Goal: Contribute content: Contribute content

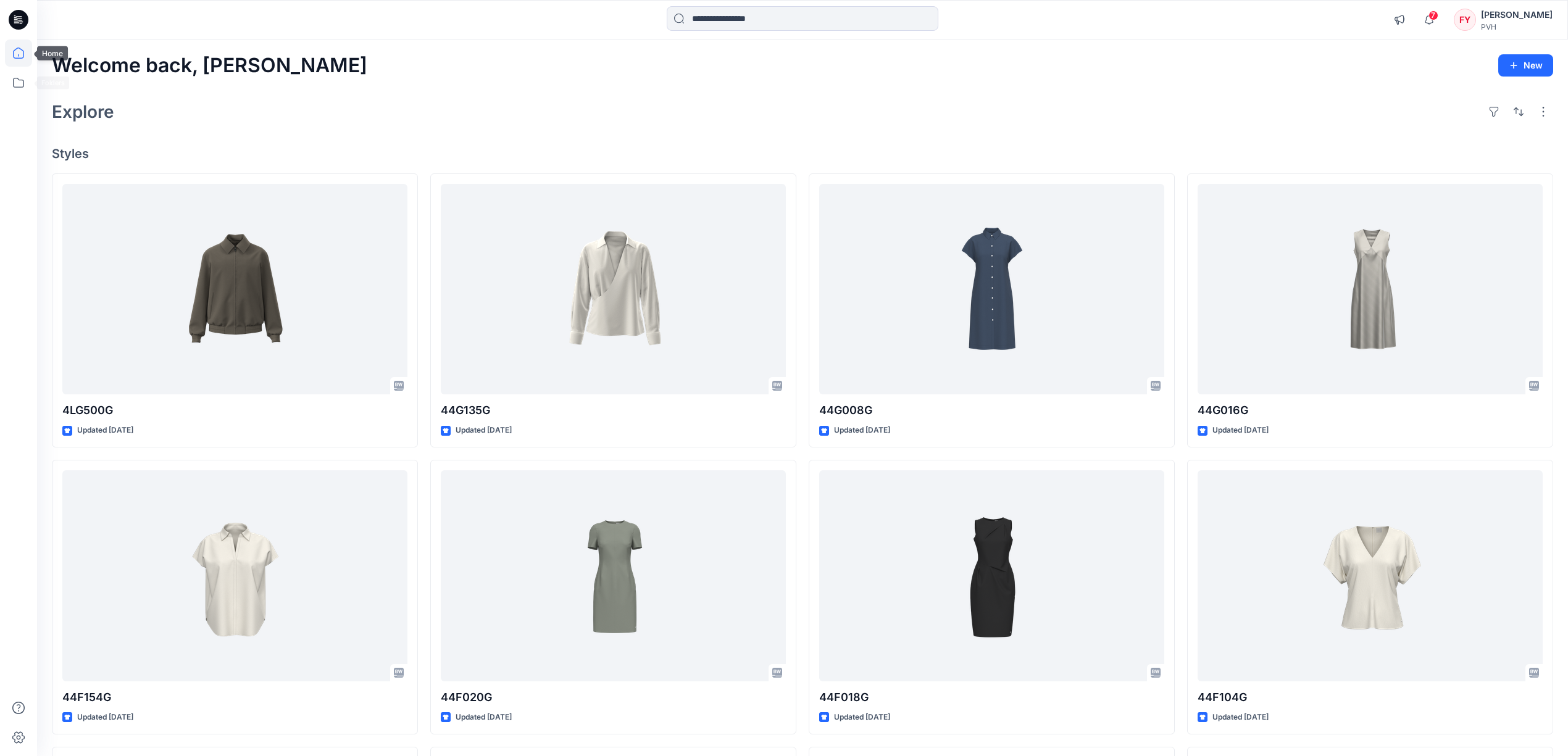
click at [21, 55] on icon at bounding box center [19, 53] width 27 height 27
click at [458, 72] on div "Welcome back, Fu Yuan New" at bounding box center [802, 66] width 1501 height 23
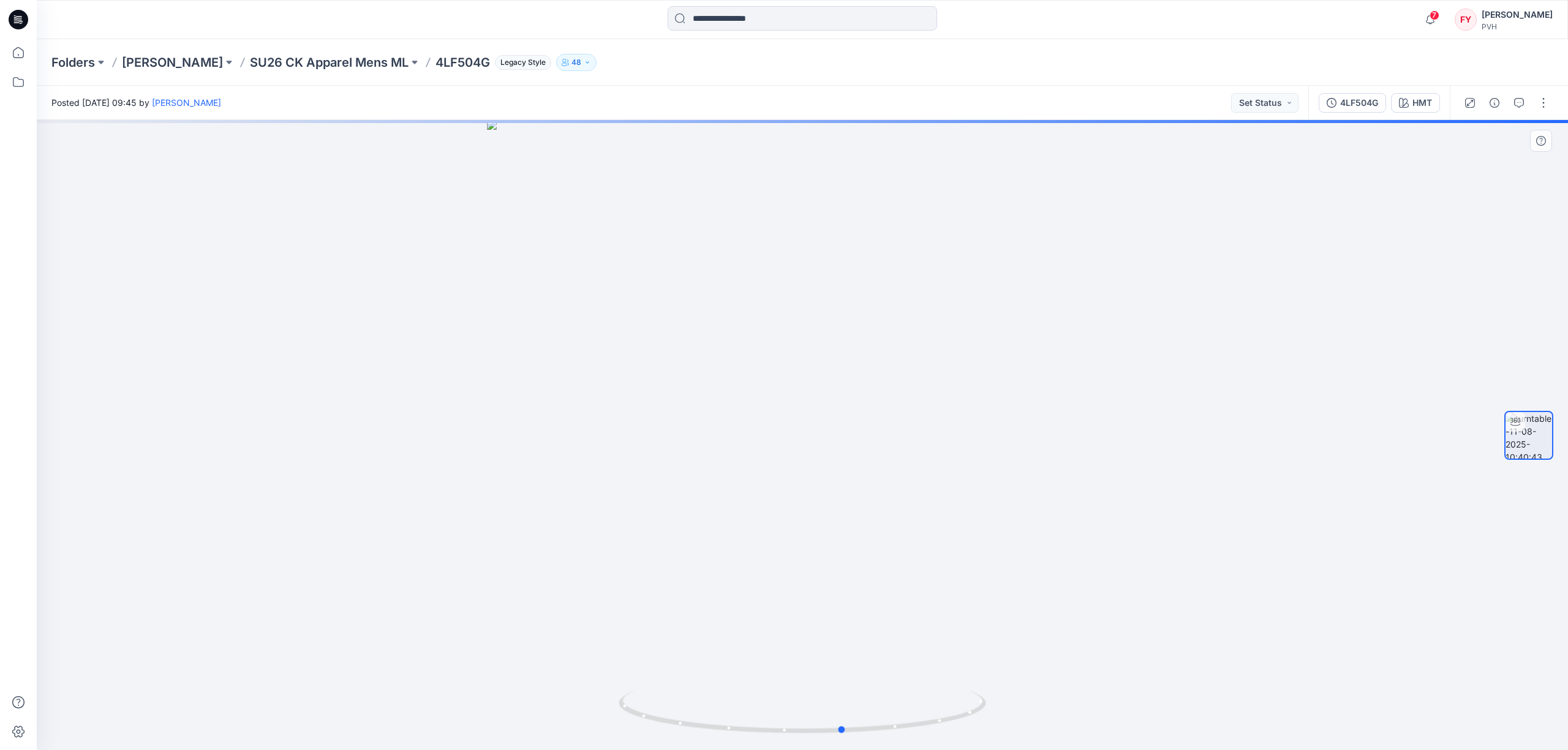
drag, startPoint x: 961, startPoint y: 601, endPoint x: 659, endPoint y: 603, distance: 302.0
click at [659, 603] on div at bounding box center [802, 435] width 1532 height 630
click at [1412, 103] on div "HMT" at bounding box center [1422, 103] width 20 height 13
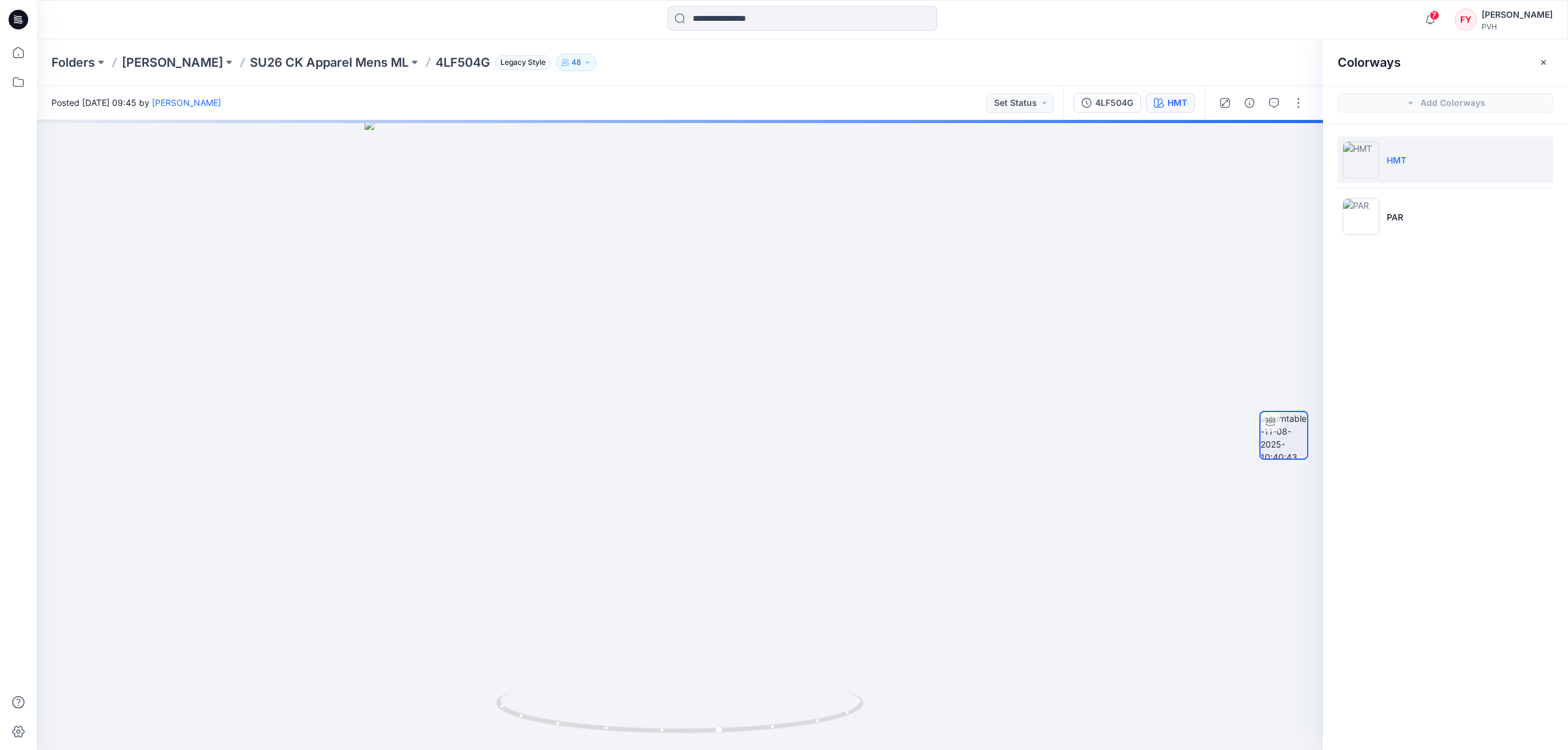
click at [1425, 332] on div "Colorways Add Colorways HMT PAR" at bounding box center [1446, 394] width 245 height 711
click at [1167, 113] on div "4LF504G HMT" at bounding box center [1134, 103] width 142 height 34
click at [1544, 62] on icon "button" at bounding box center [1543, 62] width 10 height 10
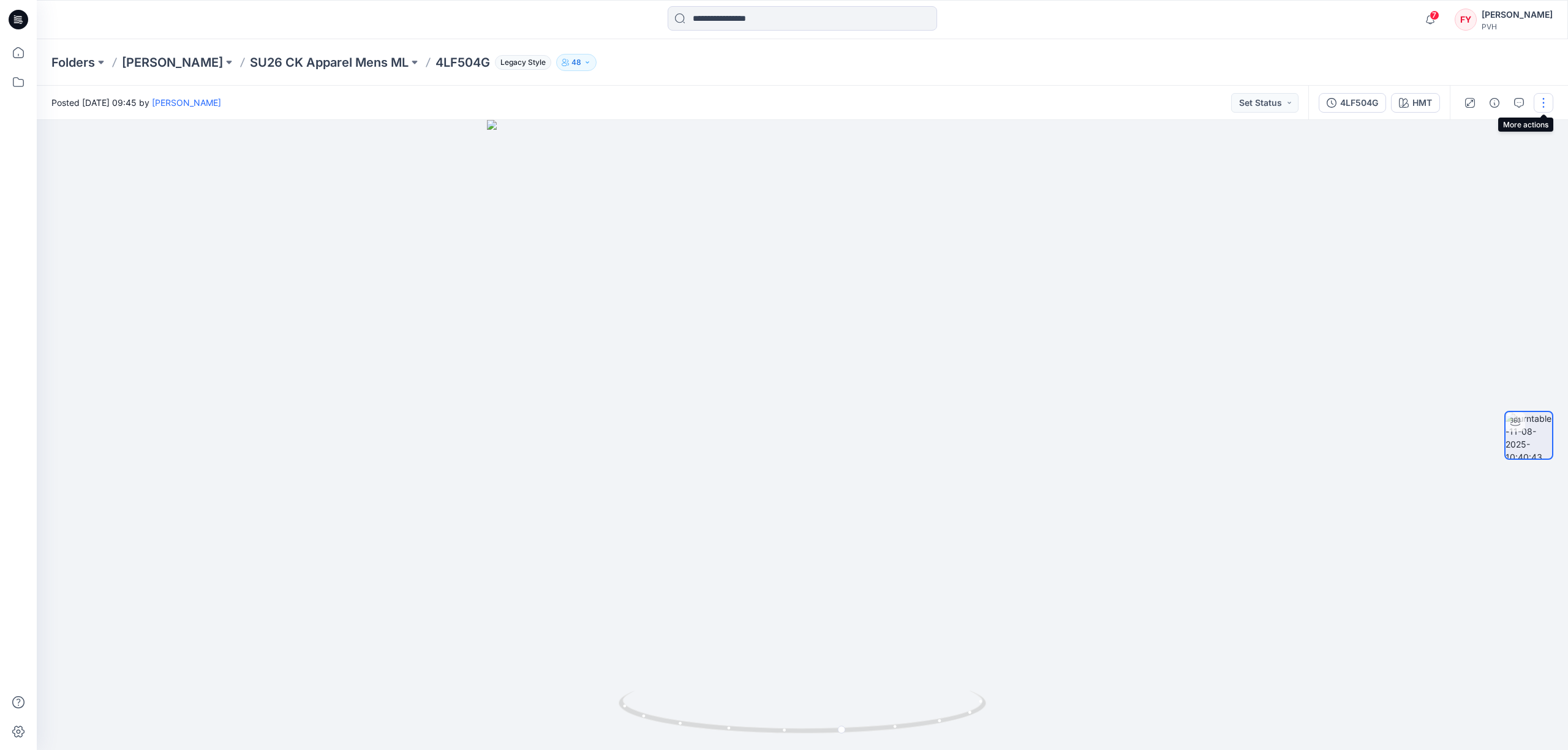
click at [1548, 107] on button "button" at bounding box center [1544, 103] width 20 height 20
click at [1465, 126] on p "Edit" at bounding box center [1466, 131] width 15 height 13
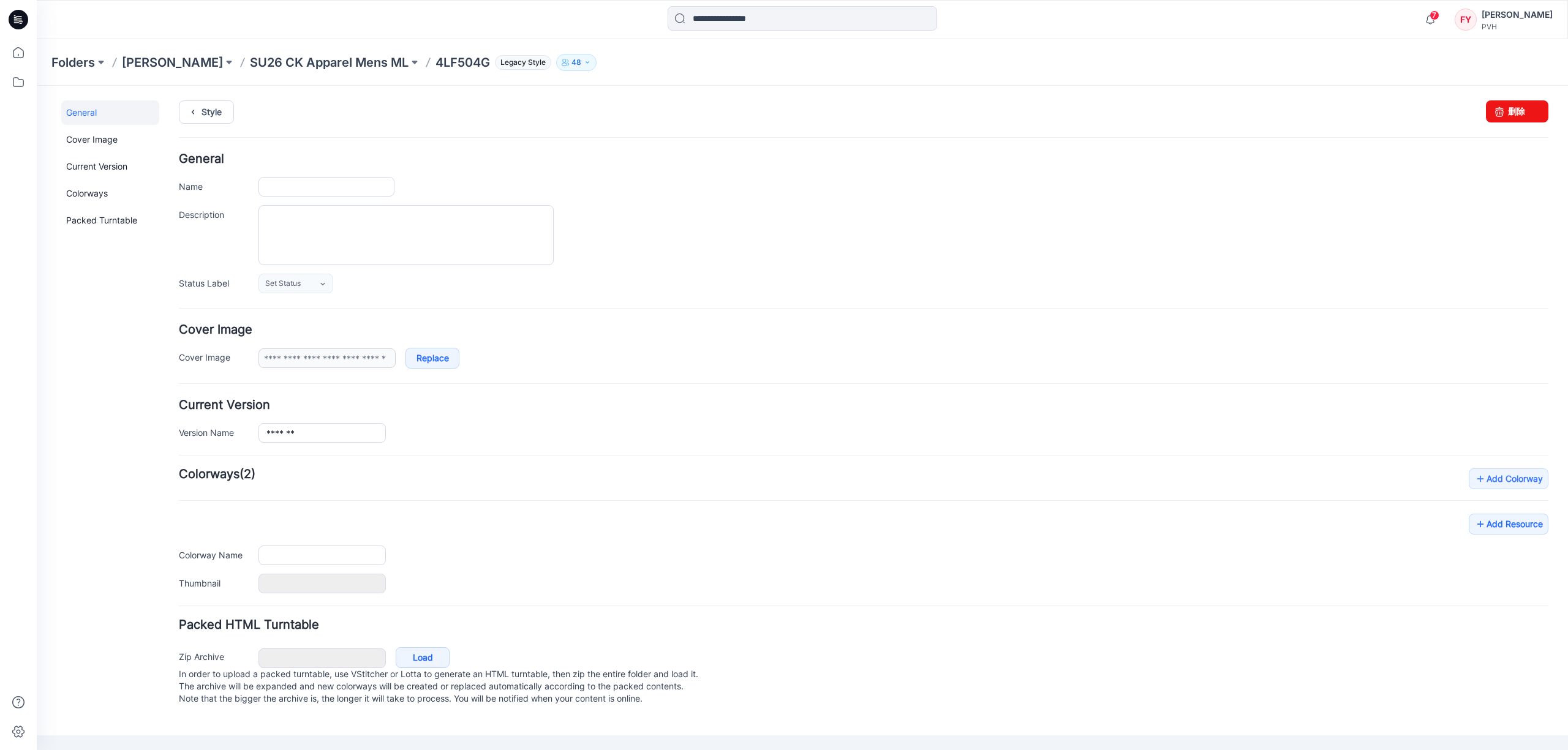
type input "*******"
type input "***"
type input "**********"
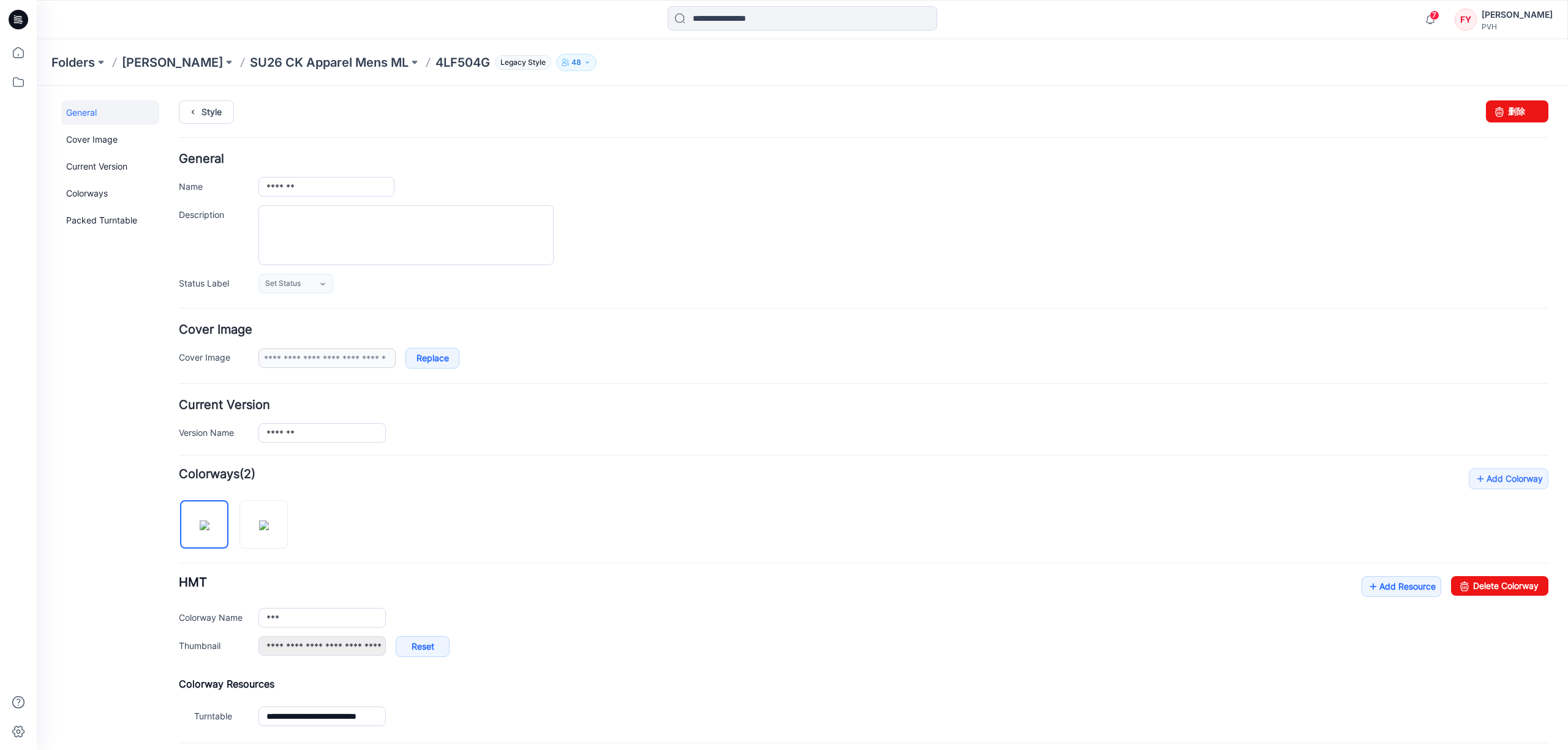
scroll to position [126, 0]
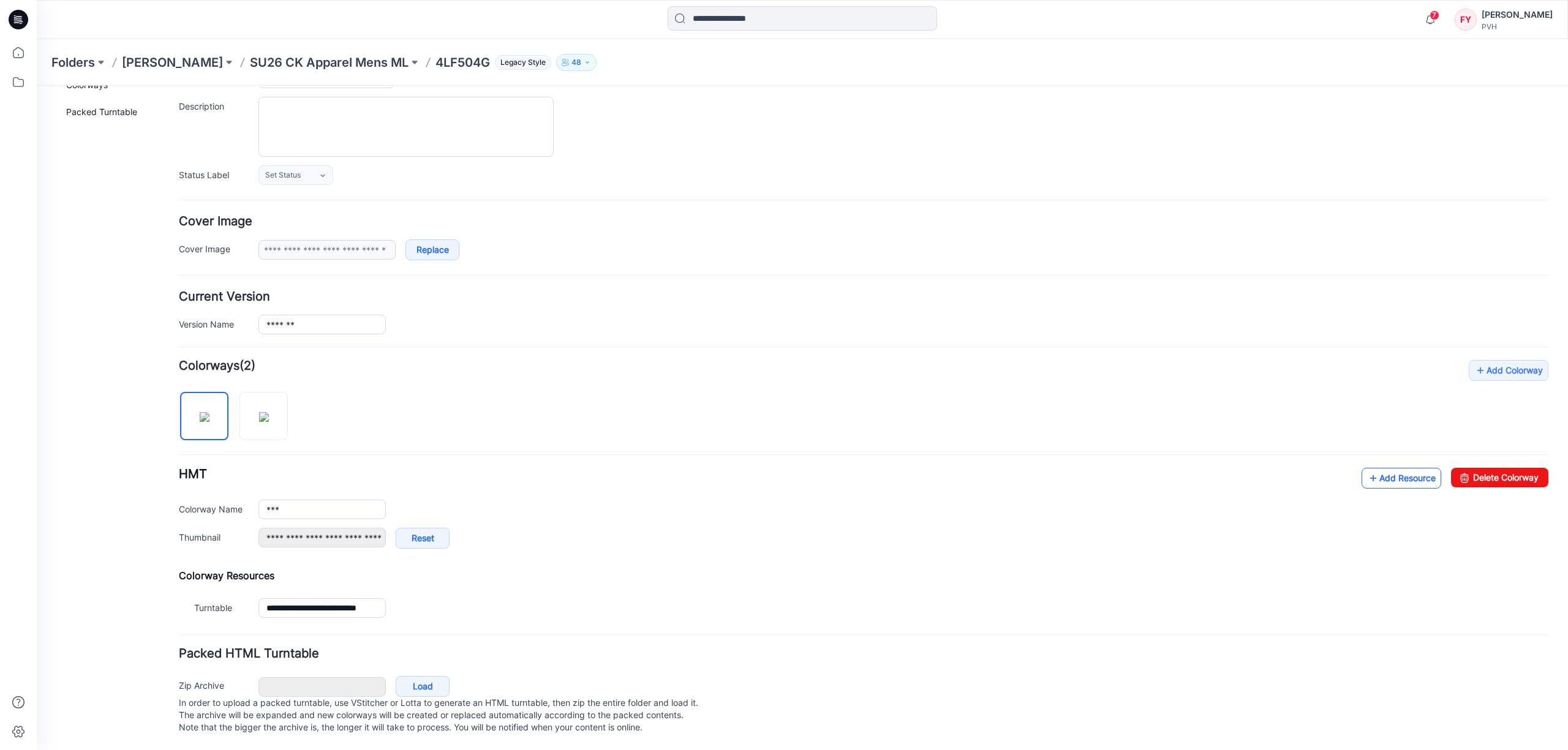
click at [1382, 468] on link "Add Resource" at bounding box center [1402, 478] width 80 height 21
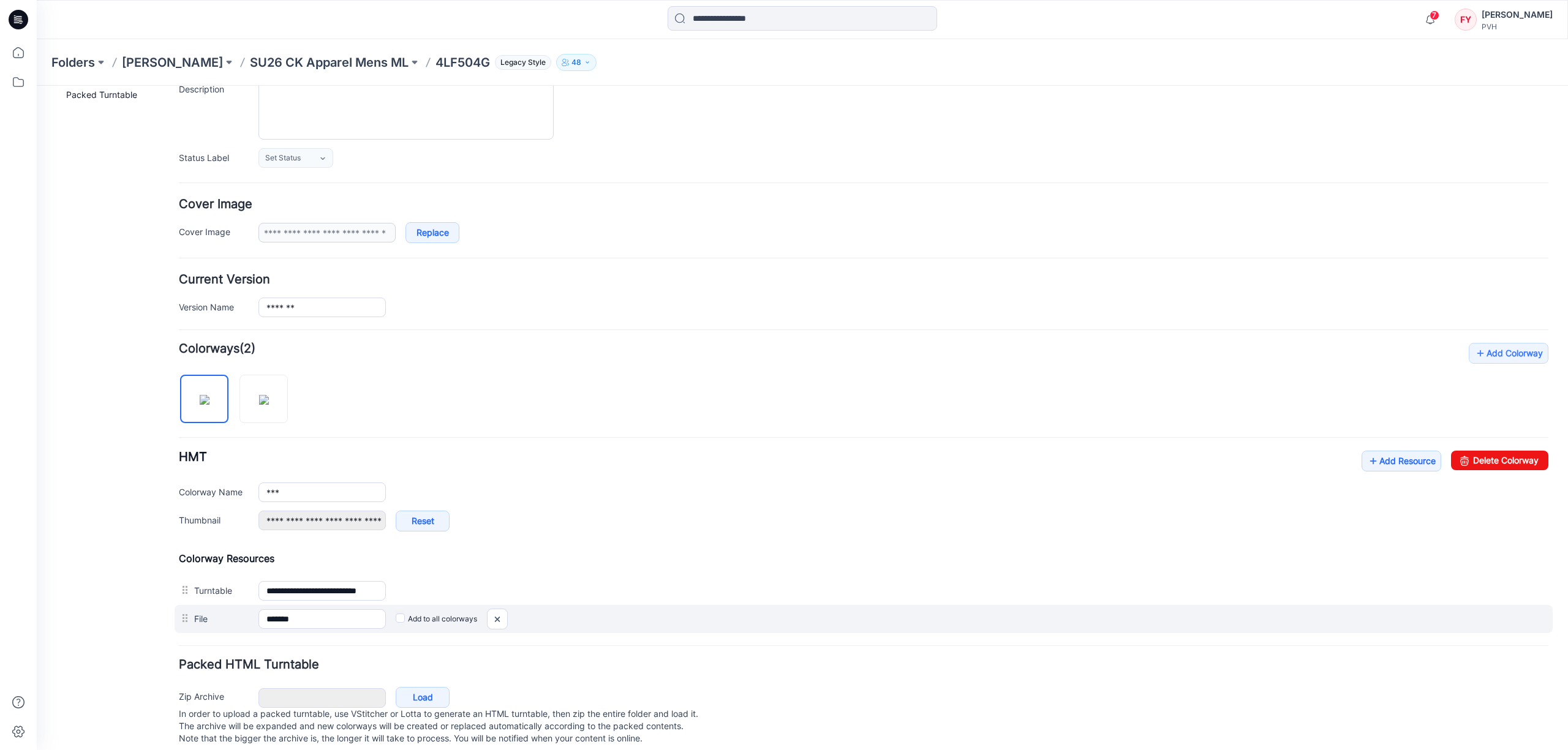
click at [37, 85] on label "Add to all colorways" at bounding box center [37, 85] width 0 height 0
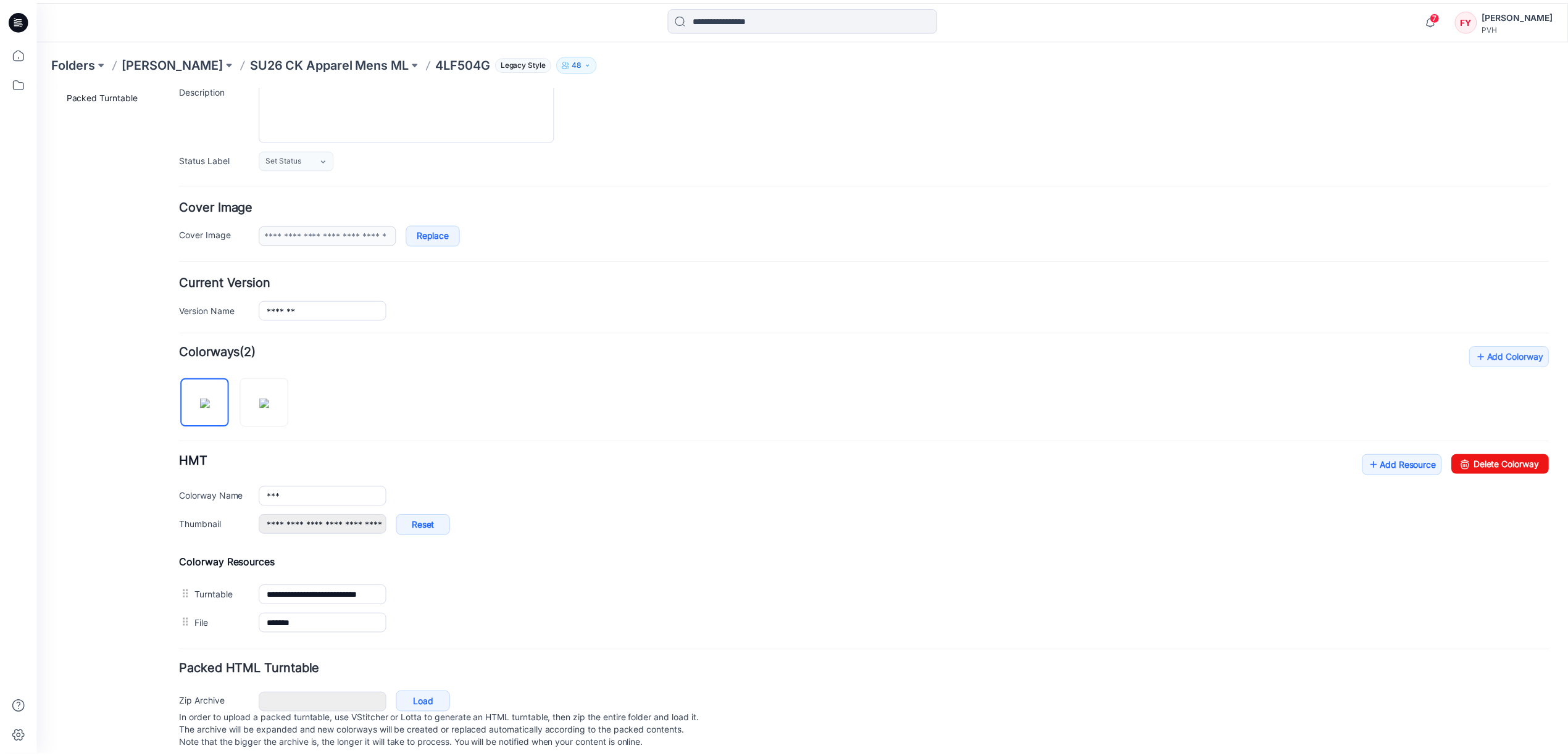
scroll to position [0, 0]
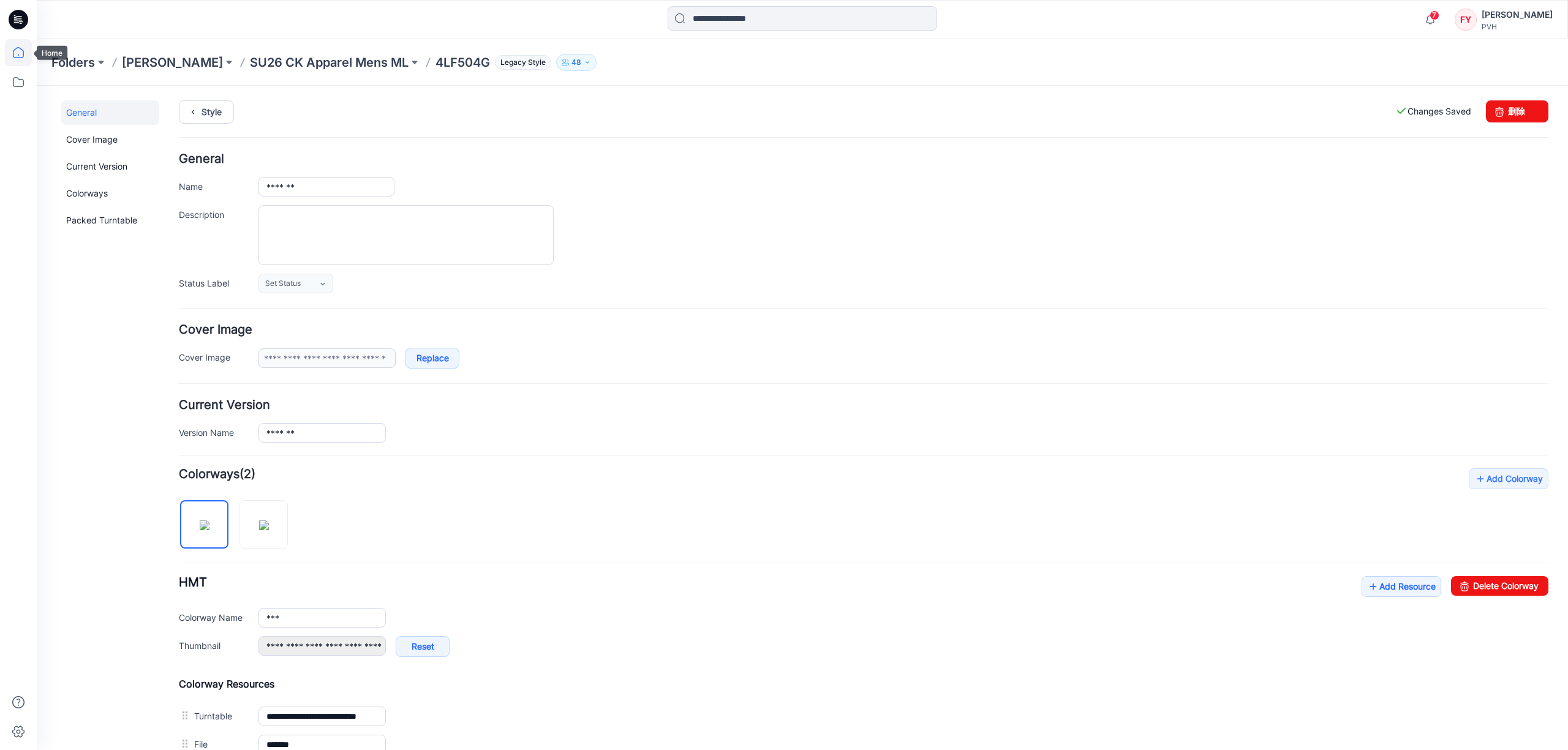
click at [23, 52] on icon at bounding box center [18, 52] width 27 height 27
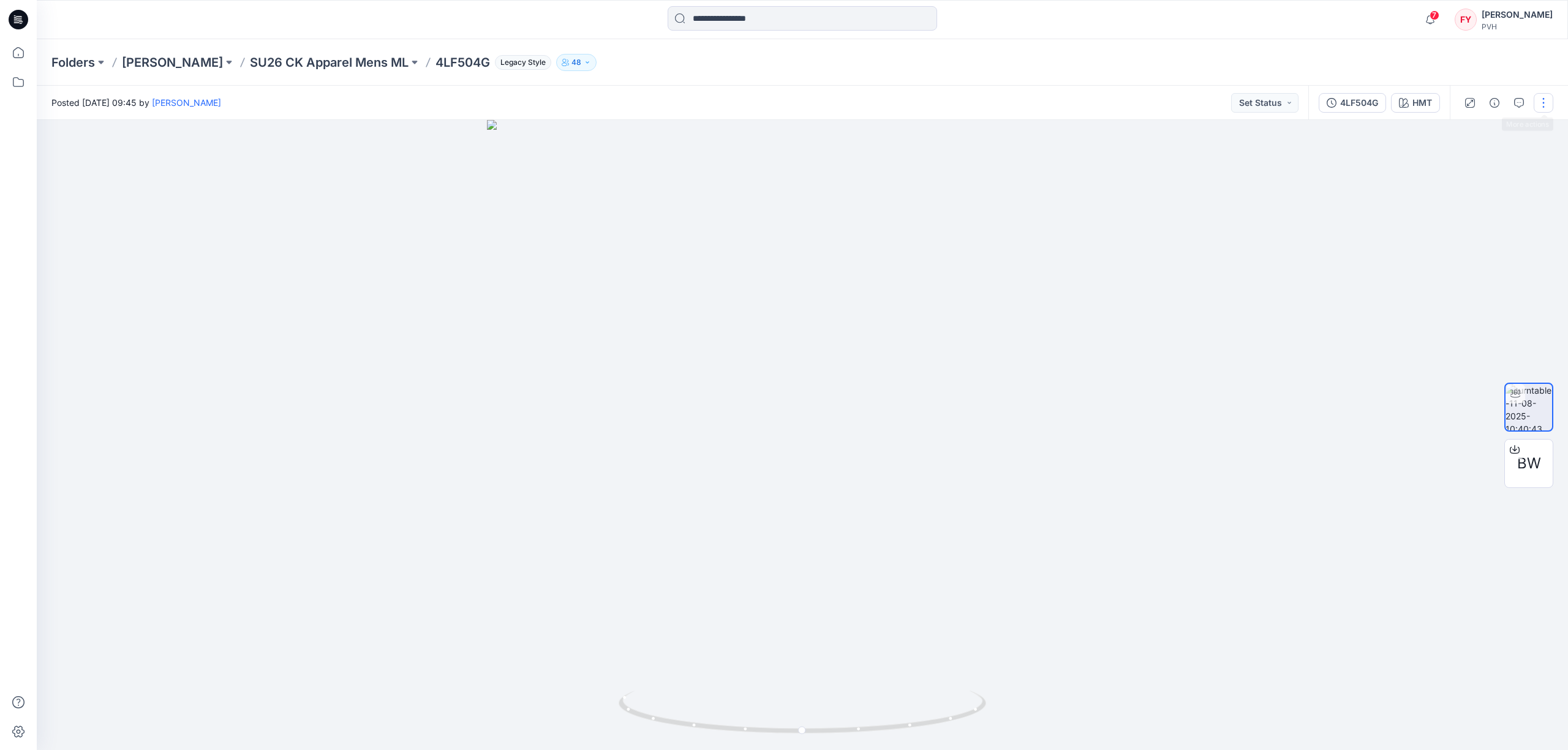
click at [1542, 108] on button "button" at bounding box center [1544, 103] width 20 height 20
click at [1483, 129] on button "Edit" at bounding box center [1492, 131] width 113 height 23
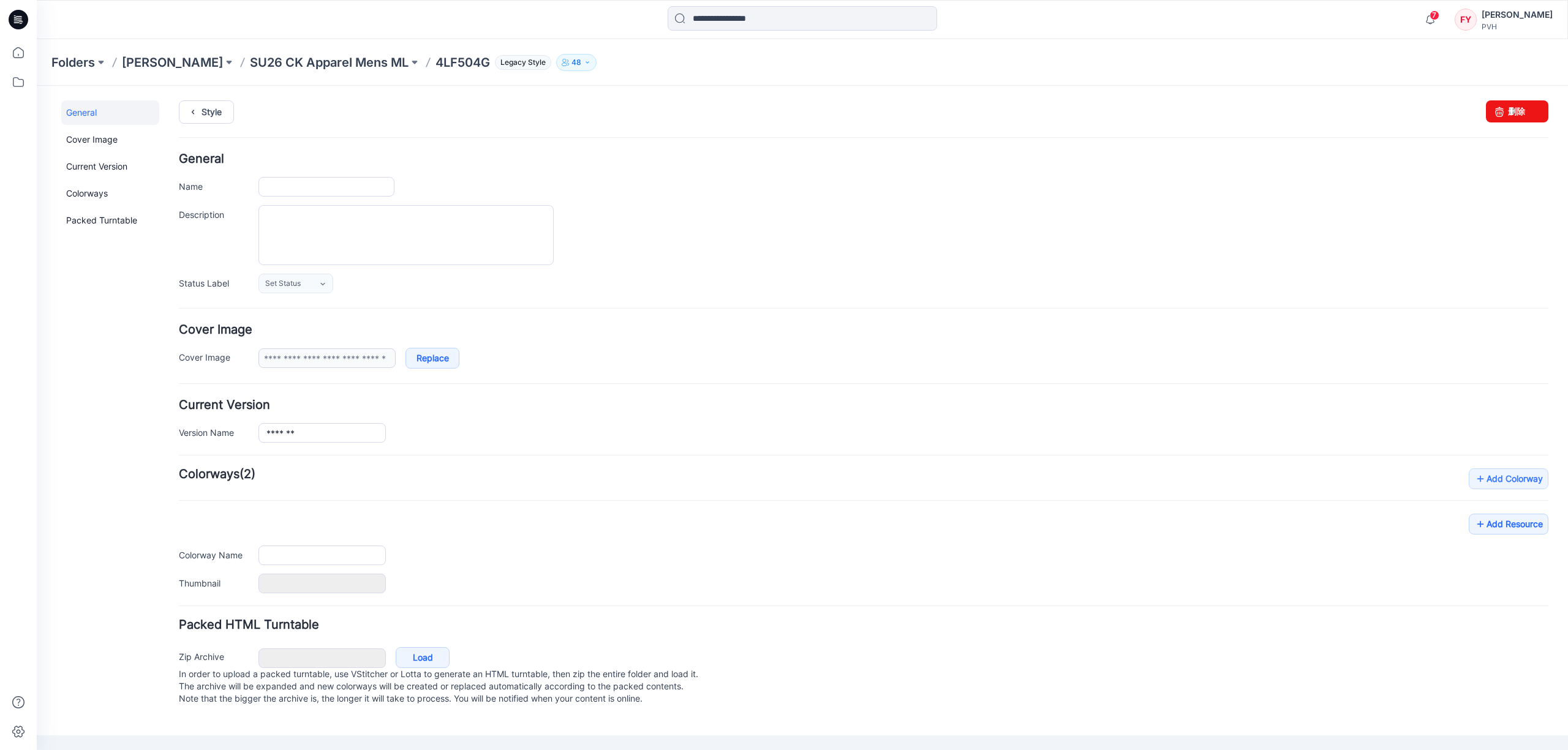
type input "*******"
type input "***"
type input "**********"
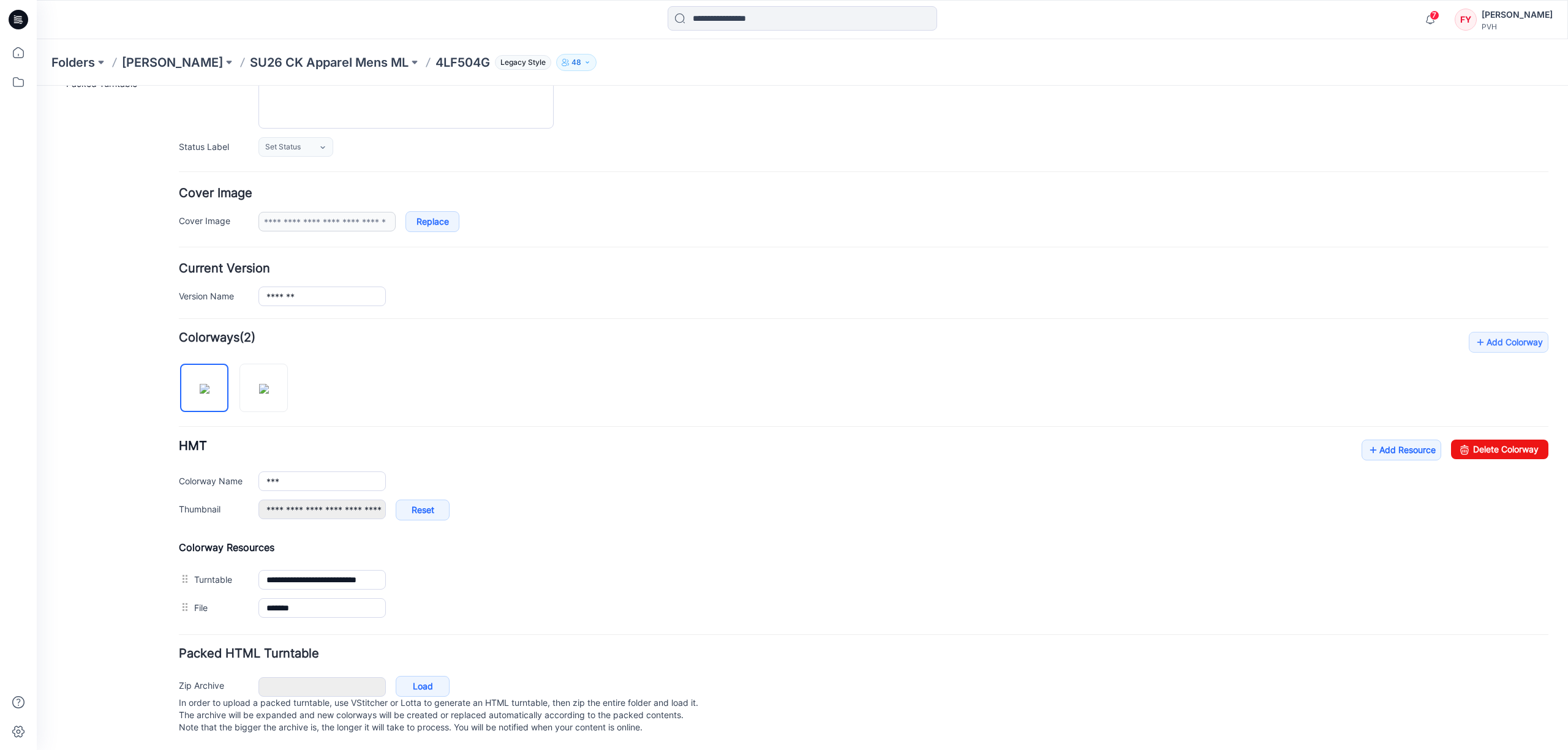
scroll to position [154, 0]
click at [1409, 443] on link "Add Resource" at bounding box center [1402, 450] width 80 height 21
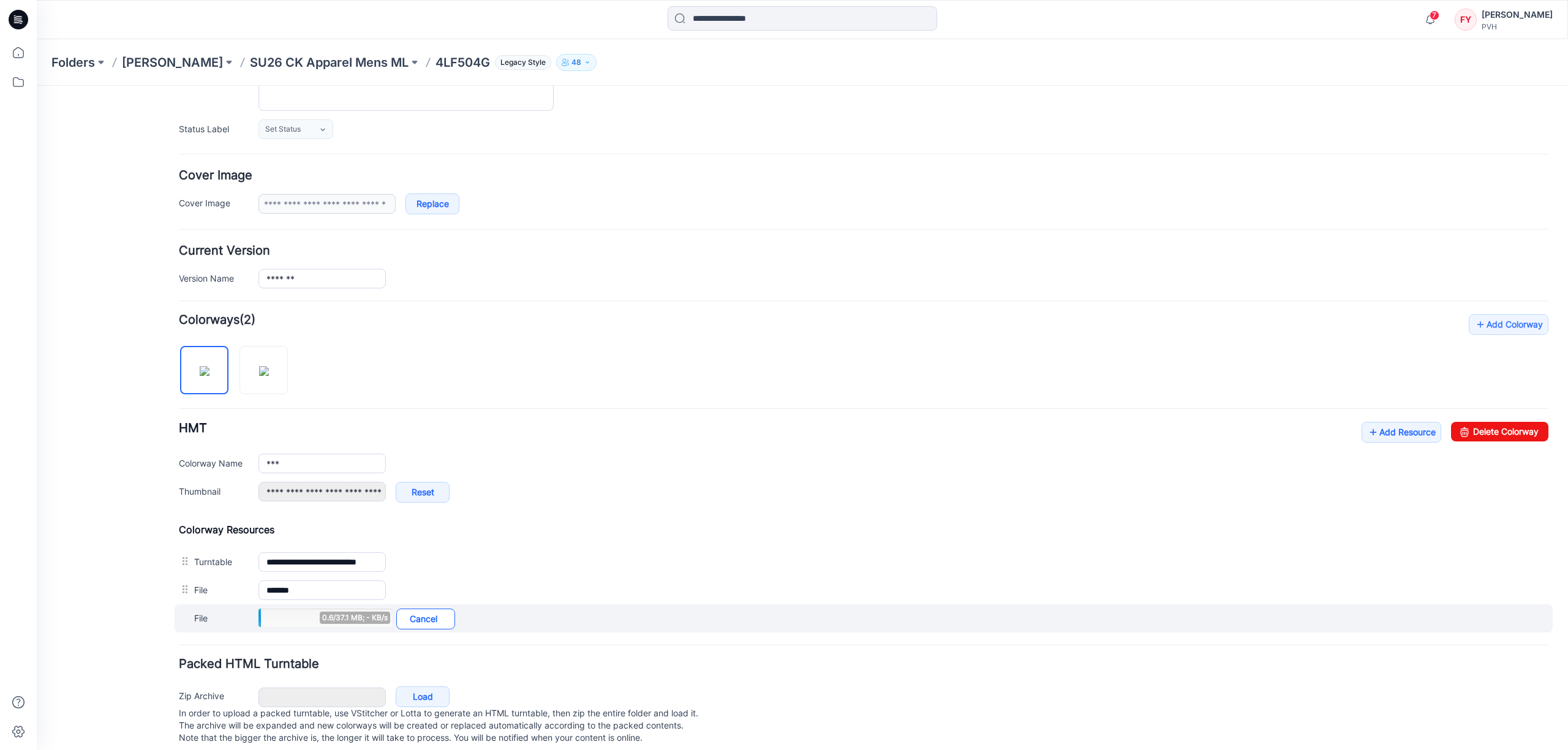
click at [436, 625] on link "Cancel" at bounding box center [425, 619] width 59 height 21
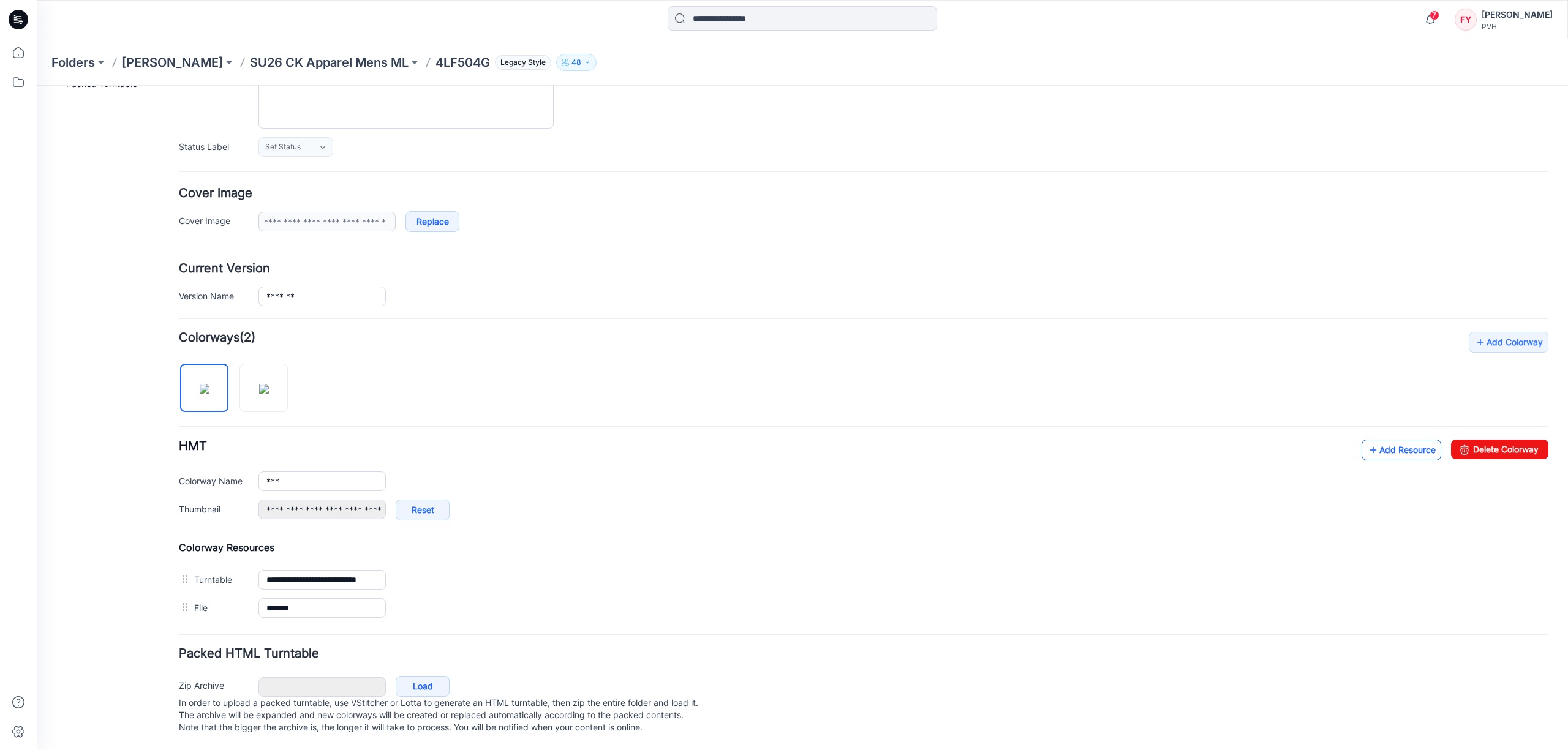
click at [1368, 440] on link "Add Resource" at bounding box center [1402, 450] width 80 height 21
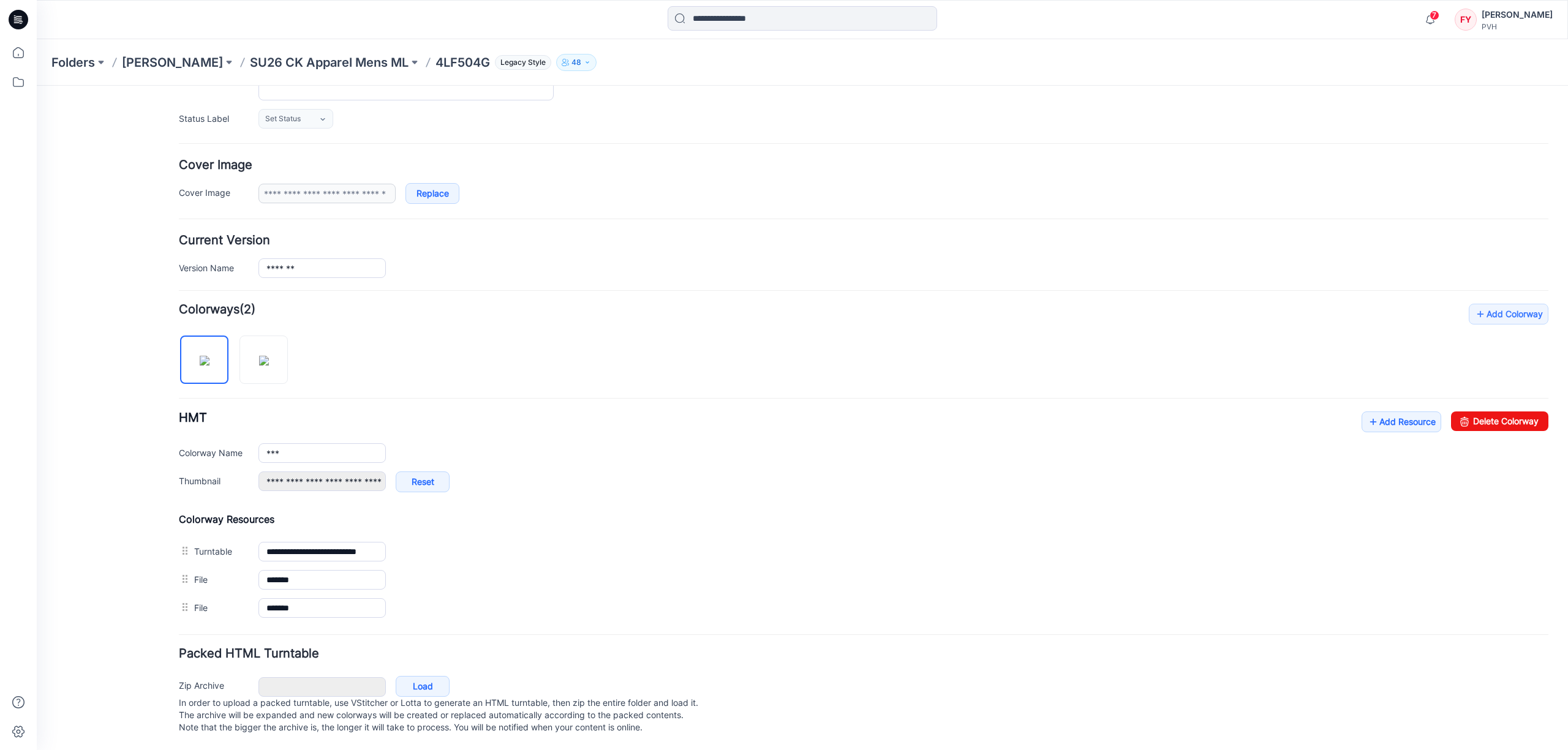
scroll to position [182, 0]
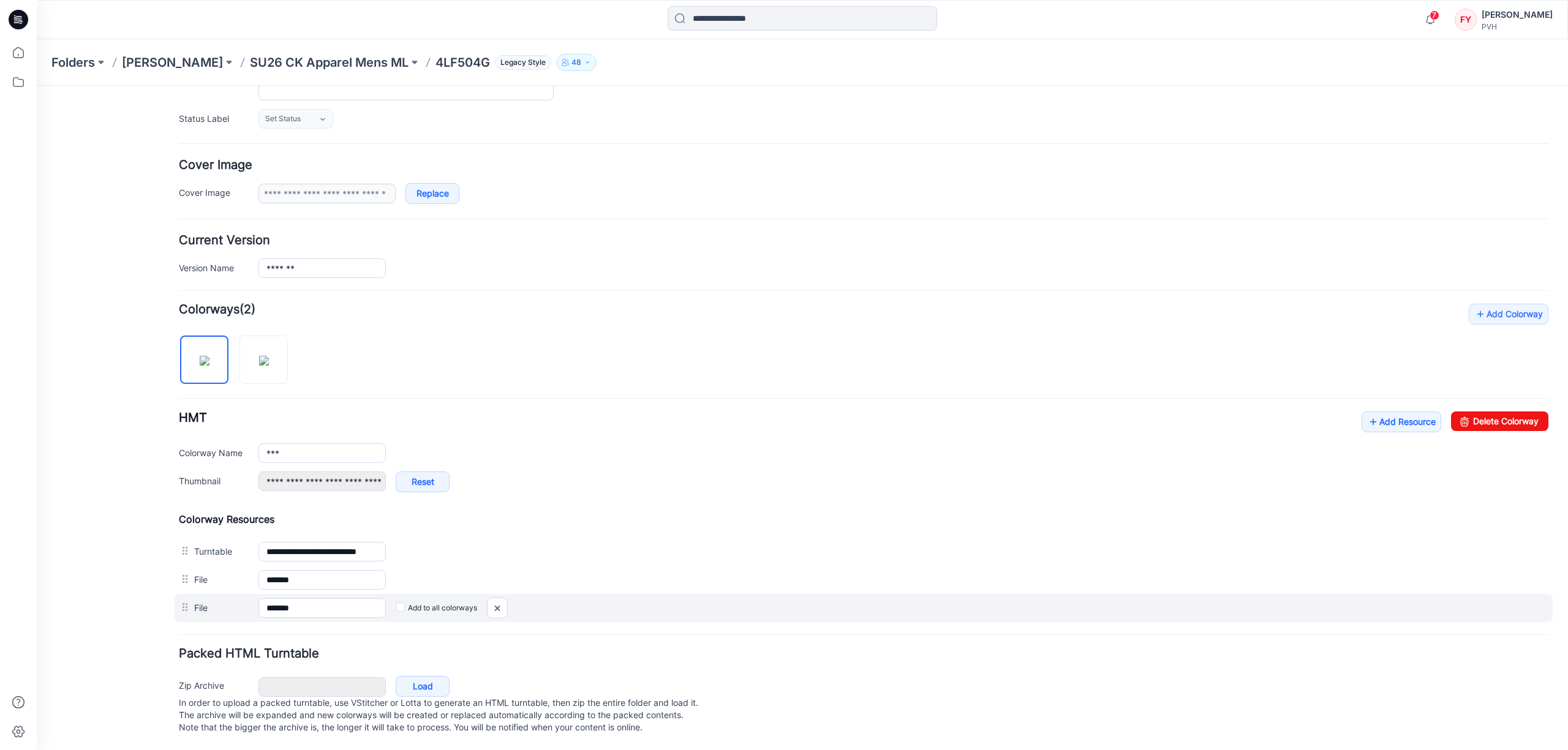
drag, startPoint x: 404, startPoint y: 599, endPoint x: 411, endPoint y: 596, distance: 7.6
click at [37, 85] on label "Add to all colorways" at bounding box center [37, 85] width 0 height 0
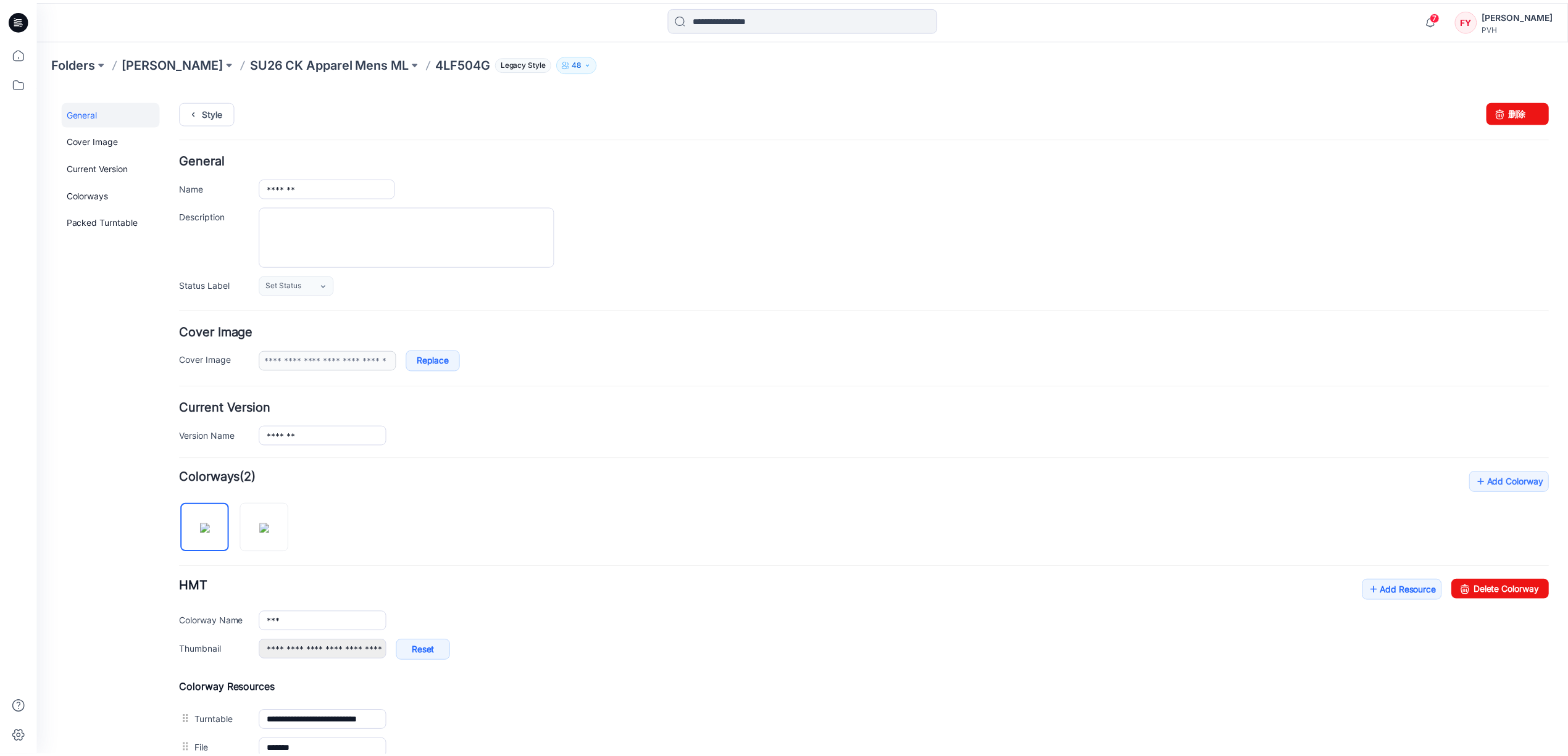
scroll to position [0, 0]
click at [439, 63] on p "4LF504G" at bounding box center [466, 63] width 55 height 17
click at [21, 55] on icon at bounding box center [19, 53] width 27 height 27
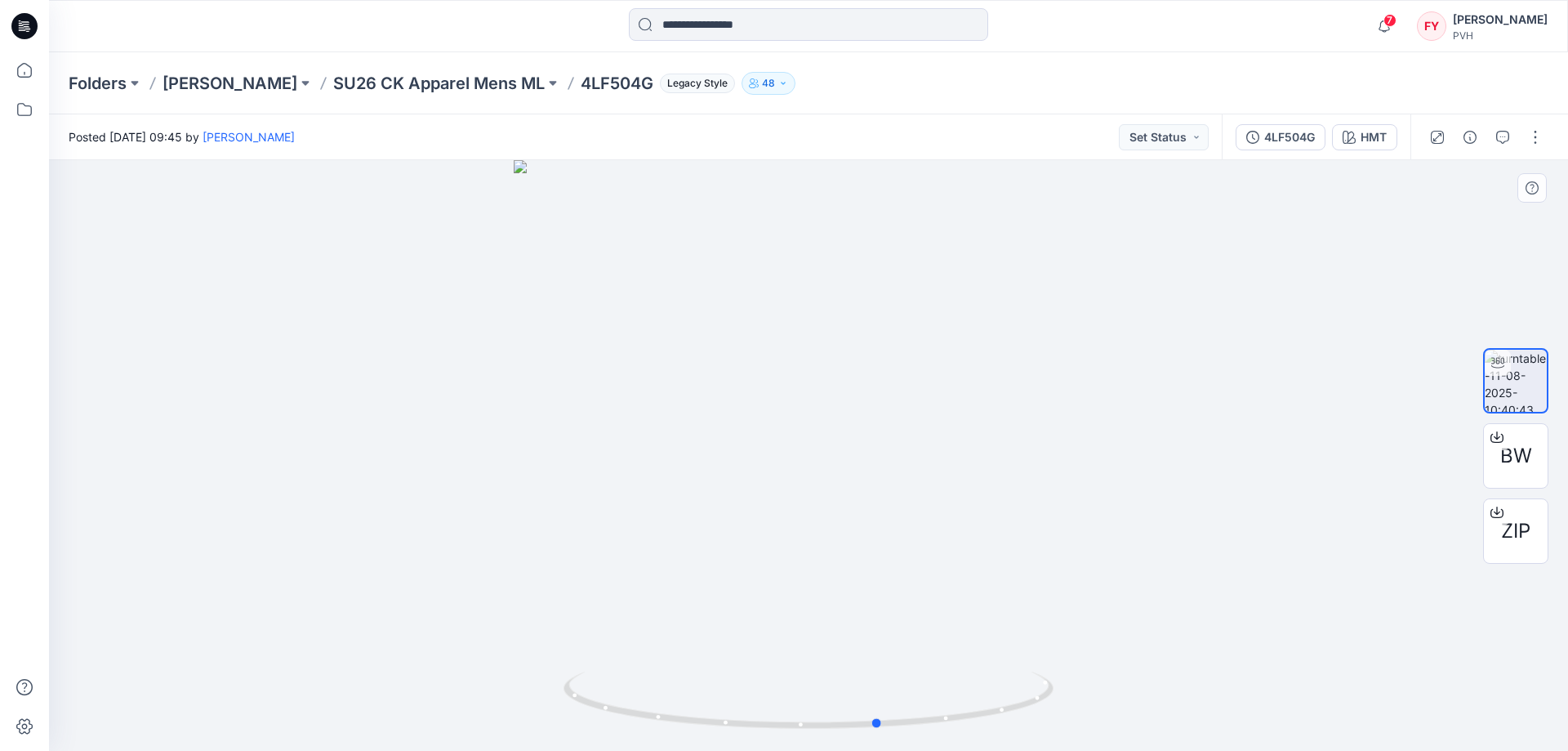
drag, startPoint x: 930, startPoint y: 652, endPoint x: 511, endPoint y: 606, distance: 421.5
click at [511, 606] on div at bounding box center [809, 455] width 1519 height 590
drag, startPoint x: 827, startPoint y: 390, endPoint x: 825, endPoint y: 440, distance: 50.0
click at [825, 440] on img at bounding box center [809, 355] width 1327 height 792
drag, startPoint x: 918, startPoint y: 629, endPoint x: 954, endPoint y: 266, distance: 364.8
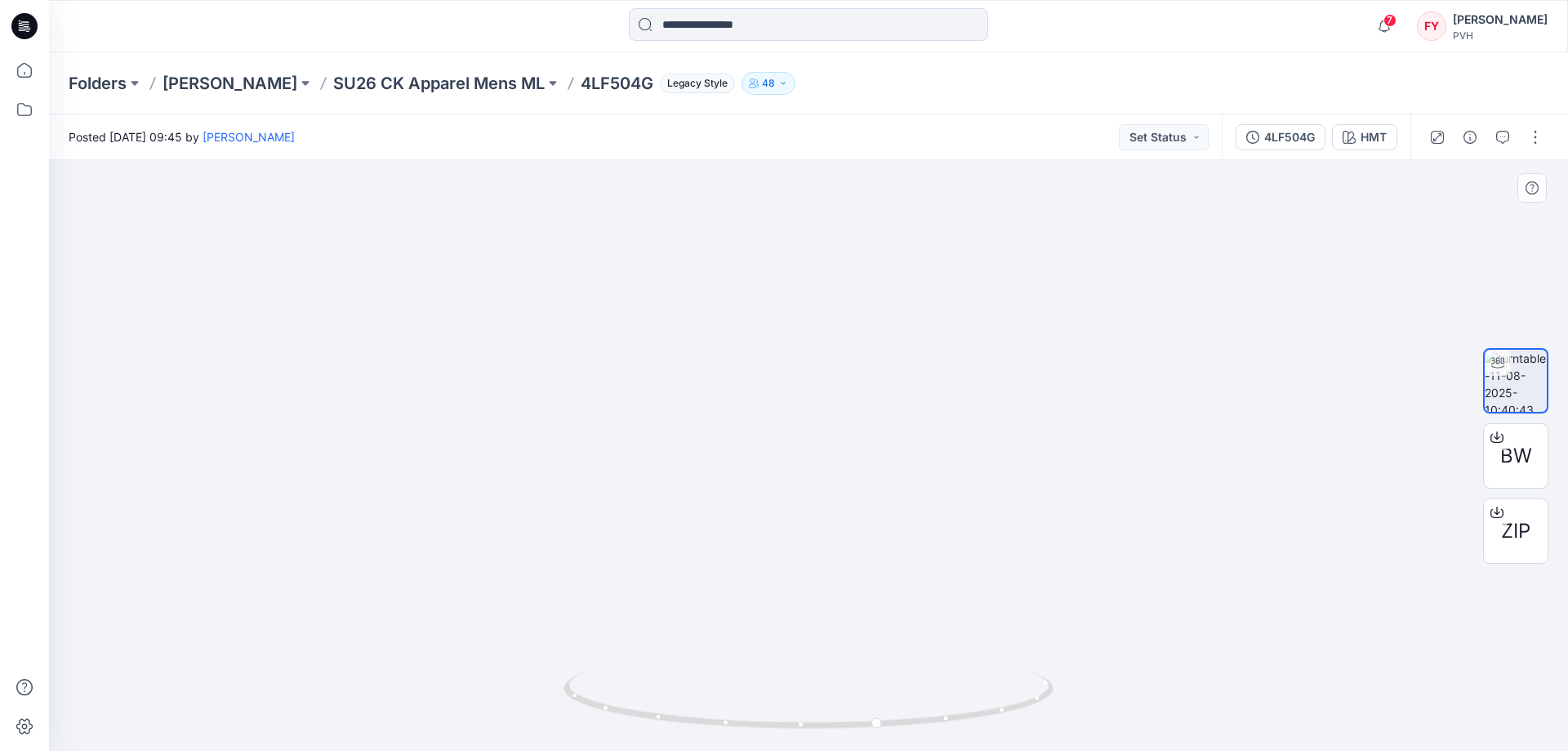
click at [954, 266] on img at bounding box center [809, 151] width 1491 height 1201
